Goal: Information Seeking & Learning: Learn about a topic

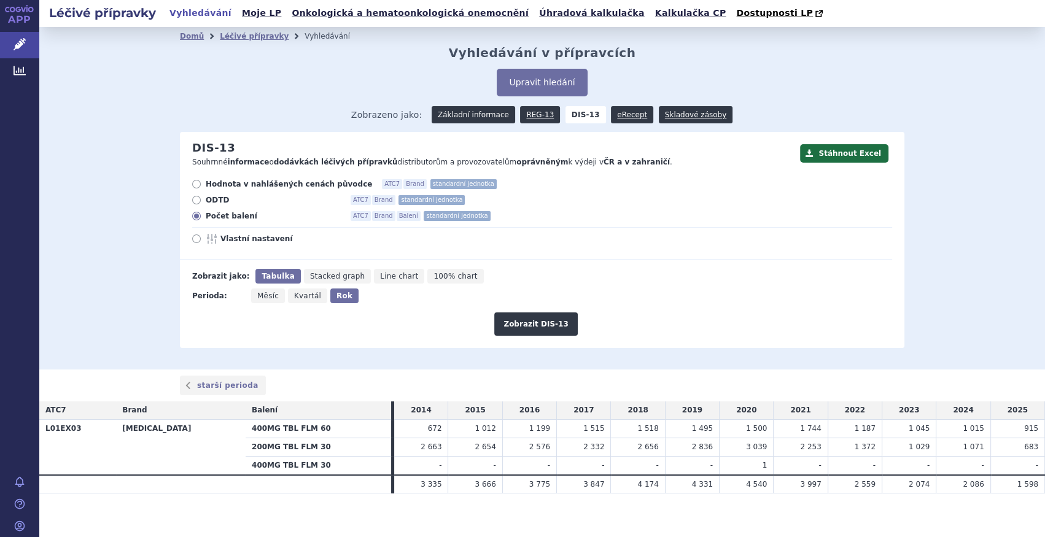
click at [470, 123] on link "Základní informace" at bounding box center [474, 114] width 84 height 17
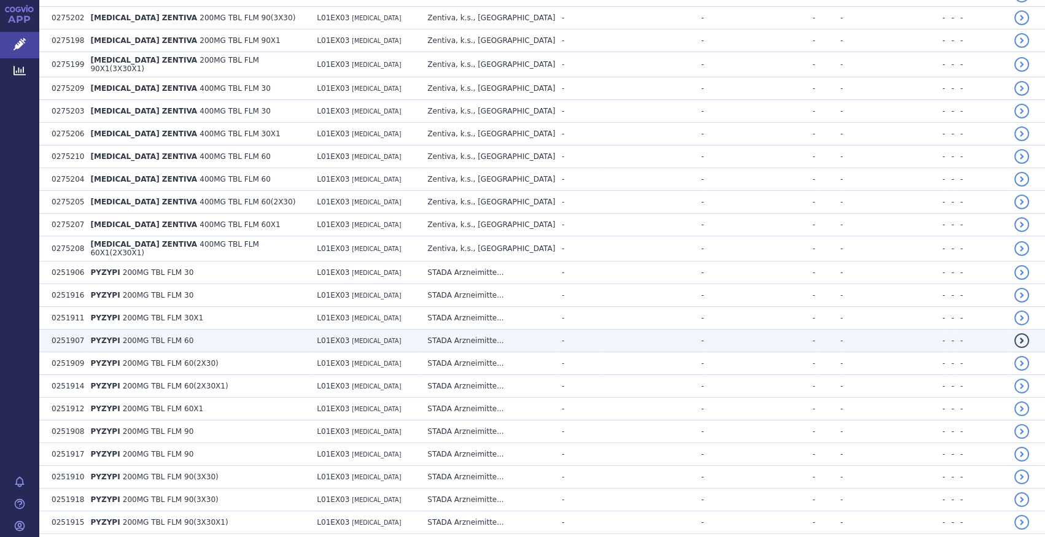
scroll to position [2183, 0]
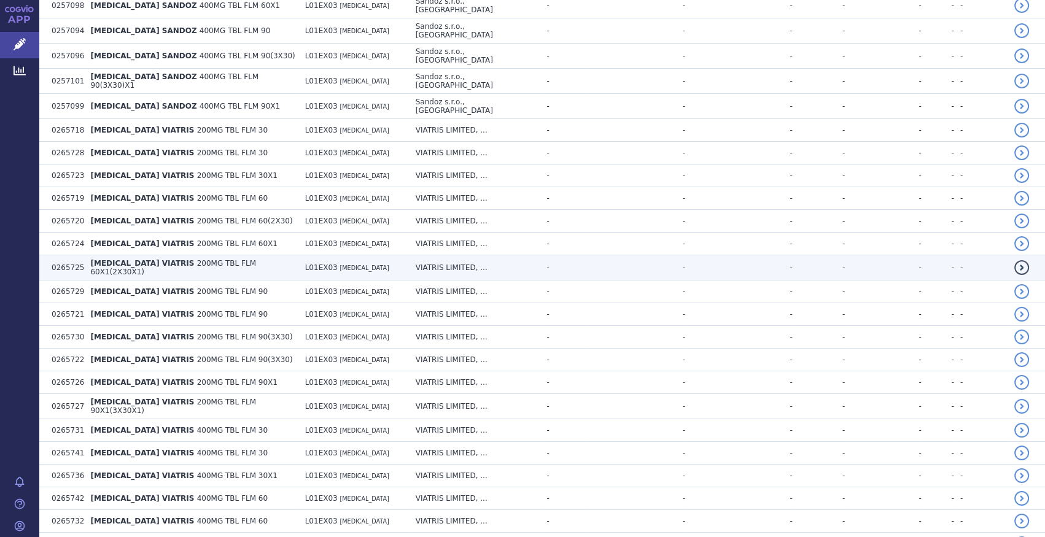
scroll to position [1076, 0]
